Goal: Information Seeking & Learning: Learn about a topic

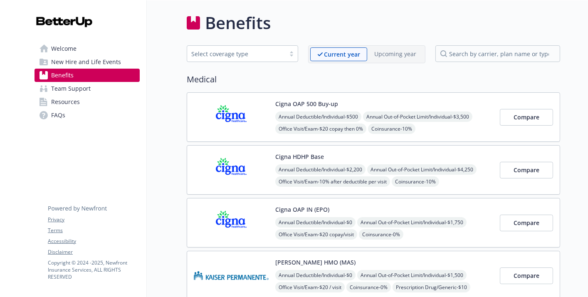
click at [72, 50] on span "Welcome" at bounding box center [63, 48] width 25 height 13
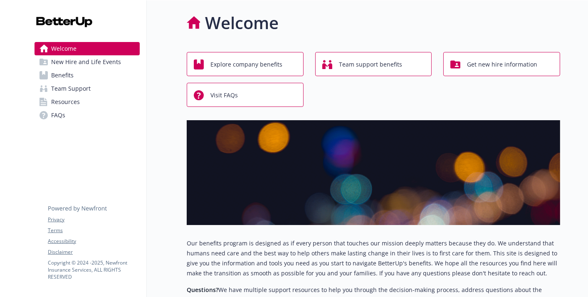
click at [270, 68] on span "Explore company benefits" at bounding box center [247, 65] width 72 height 16
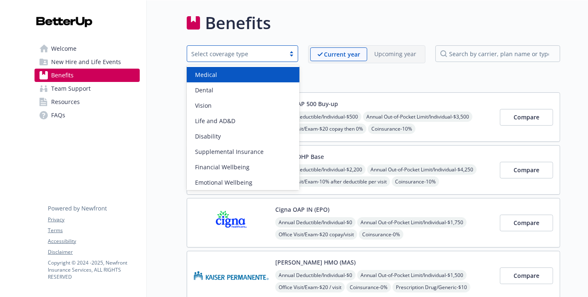
click at [232, 58] on div "Select coverage type" at bounding box center [236, 54] width 98 height 10
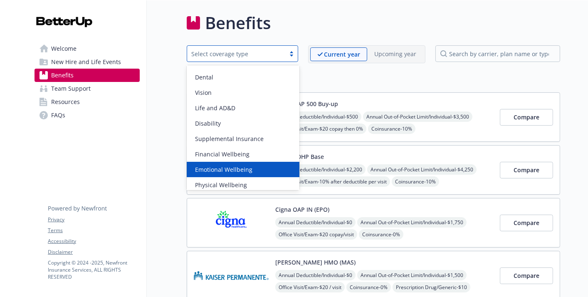
scroll to position [9, 0]
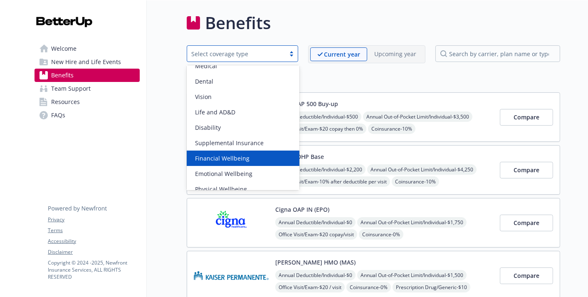
click at [222, 154] on span "Financial Wellbeing" at bounding box center [222, 158] width 54 height 9
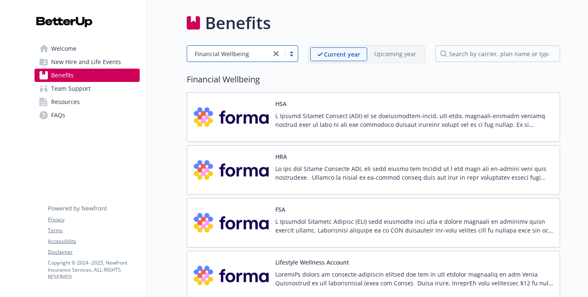
scroll to position [0, 0]
click at [80, 101] on link "Resources" at bounding box center [87, 101] width 105 height 13
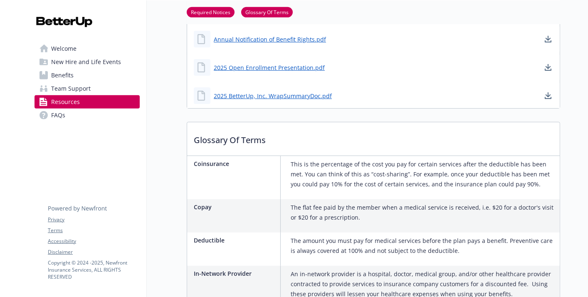
scroll to position [667, 0]
click at [301, 65] on link "2025 Open Enrollment Presentation.pdf" at bounding box center [270, 67] width 113 height 10
